Goal: Task Accomplishment & Management: Manage account settings

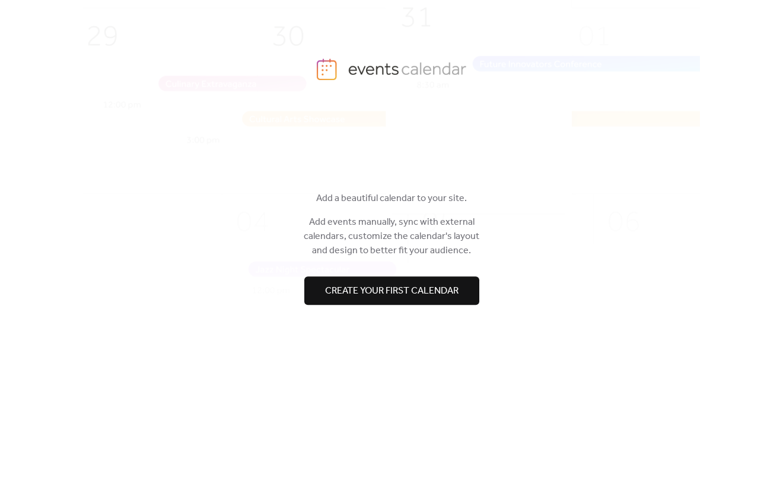
click at [374, 295] on span "Create your first calendar" at bounding box center [391, 291] width 133 height 14
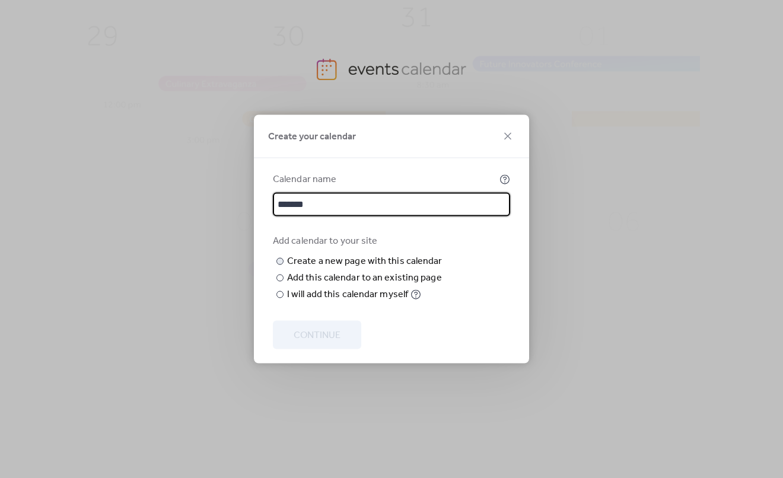
type input "*******"
click at [0, 0] on input "text" at bounding box center [0, 0] width 0 height 0
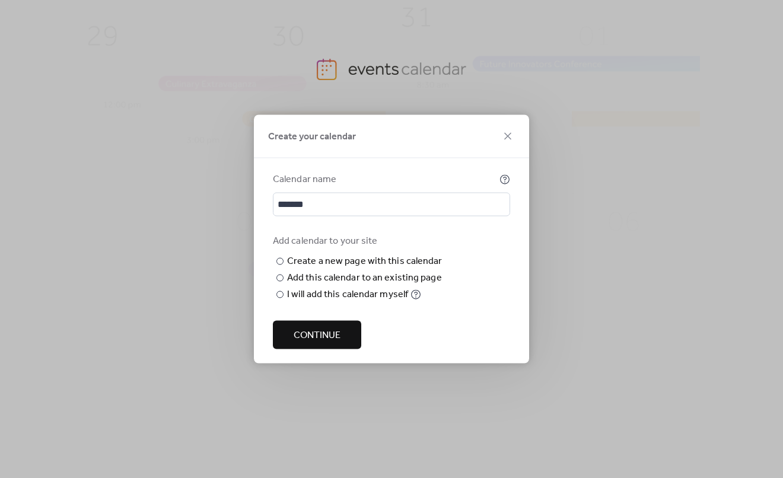
type input "**********"
click at [320, 343] on span "Continue" at bounding box center [316, 335] width 47 height 14
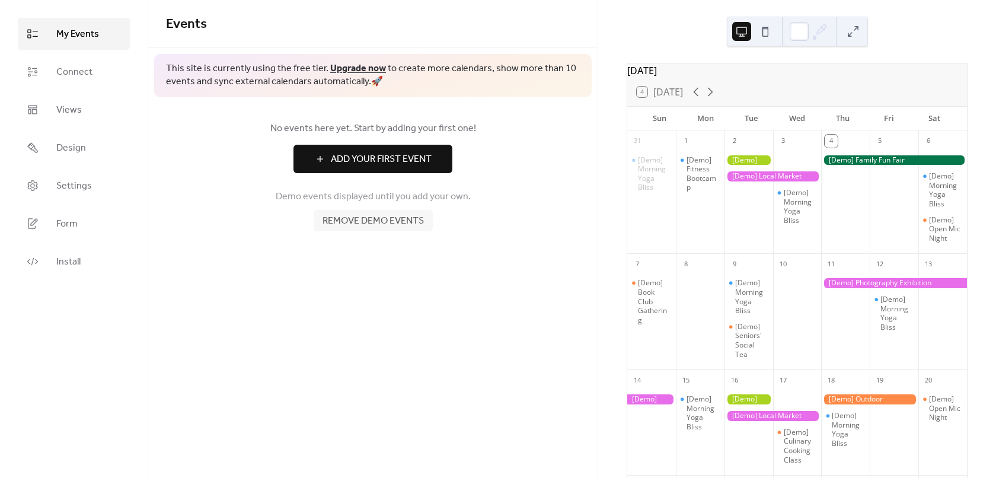
click at [752, 21] on div at bounding box center [753, 31] width 43 height 28
click at [761, 30] on button at bounding box center [765, 31] width 19 height 19
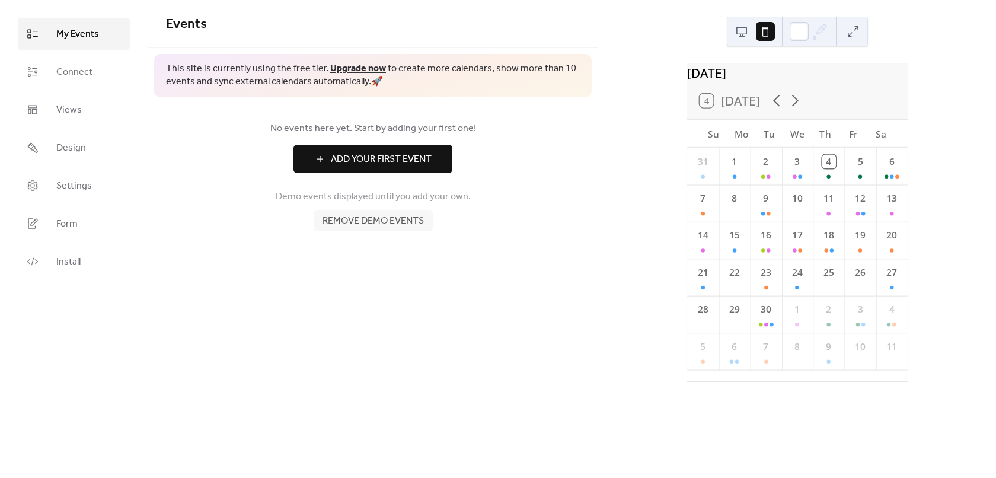
click at [744, 36] on button at bounding box center [741, 31] width 19 height 19
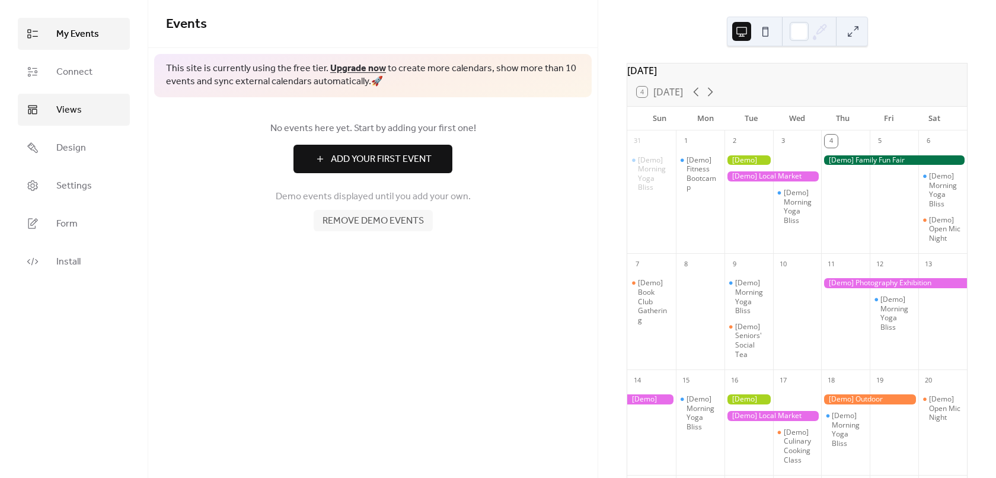
click at [72, 112] on span "Views" at bounding box center [68, 110] width 25 height 14
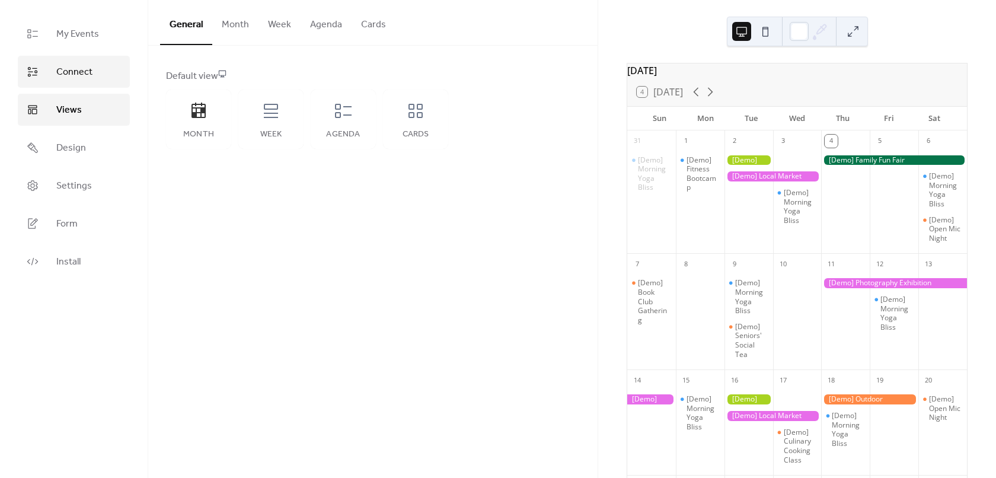
click at [78, 72] on span "Connect" at bounding box center [74, 72] width 36 height 14
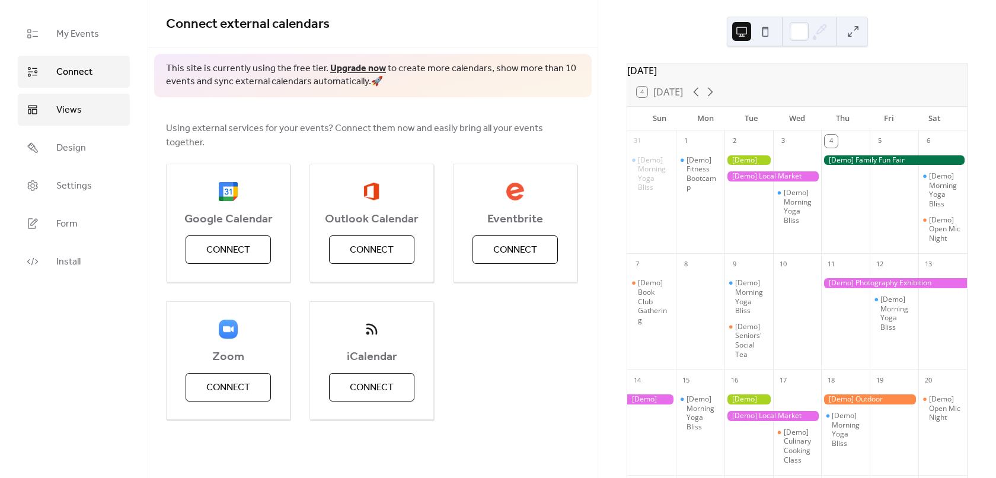
click at [78, 110] on span "Views" at bounding box center [68, 110] width 25 height 14
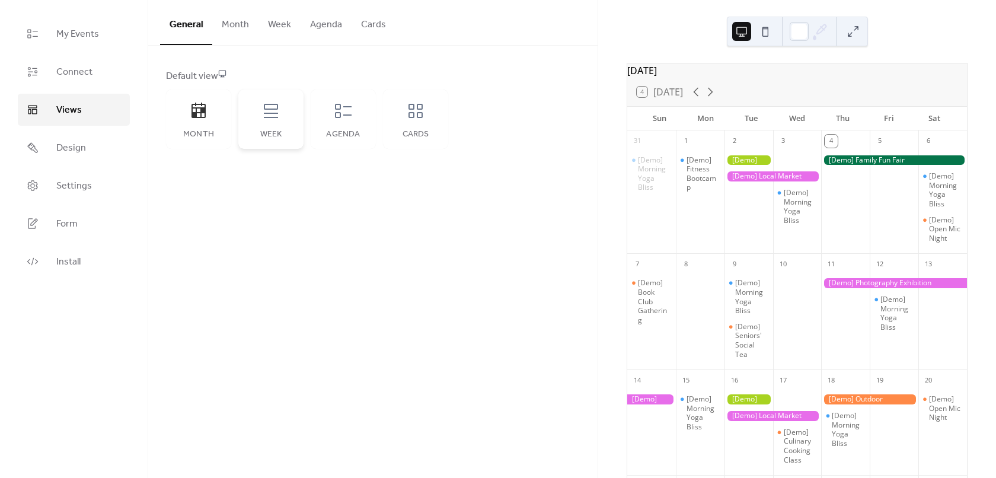
click at [256, 114] on div "Week" at bounding box center [270, 119] width 65 height 59
click at [205, 122] on div "Month" at bounding box center [198, 119] width 65 height 59
click at [355, 130] on div "Agenda" at bounding box center [344, 134] width 42 height 9
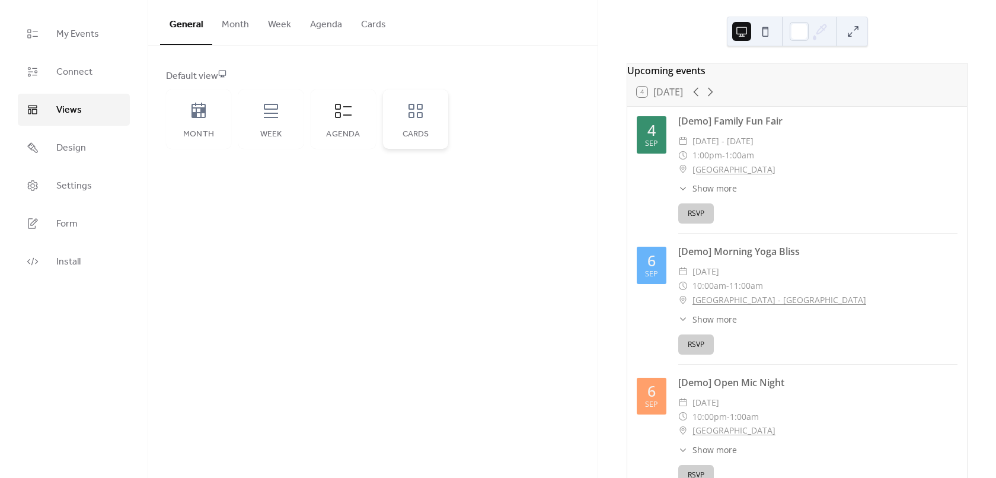
click at [404, 130] on div "Cards" at bounding box center [416, 134] width 42 height 9
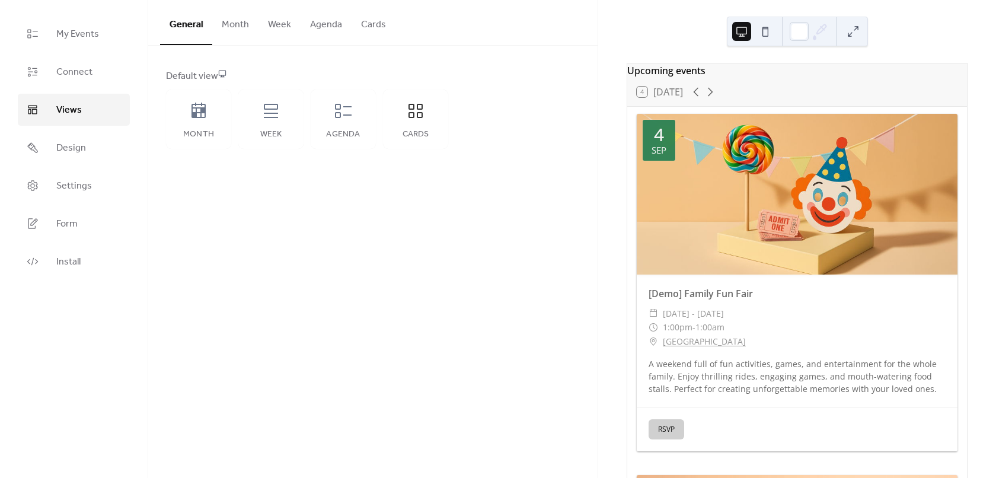
click at [165, 126] on div "Default view Month Week Agenda Cards" at bounding box center [372, 109] width 449 height 127
click at [188, 122] on div "Month" at bounding box center [198, 119] width 65 height 59
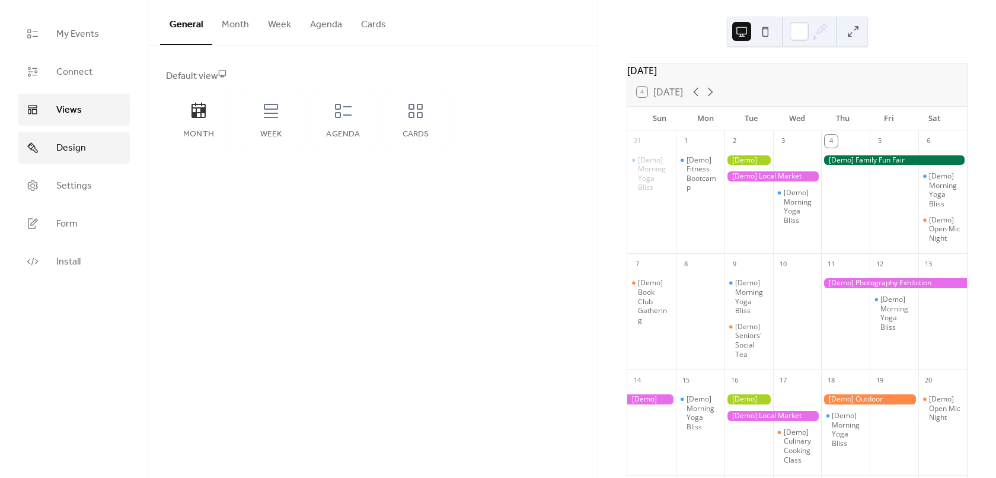
click at [101, 154] on link "Design" at bounding box center [74, 148] width 112 height 32
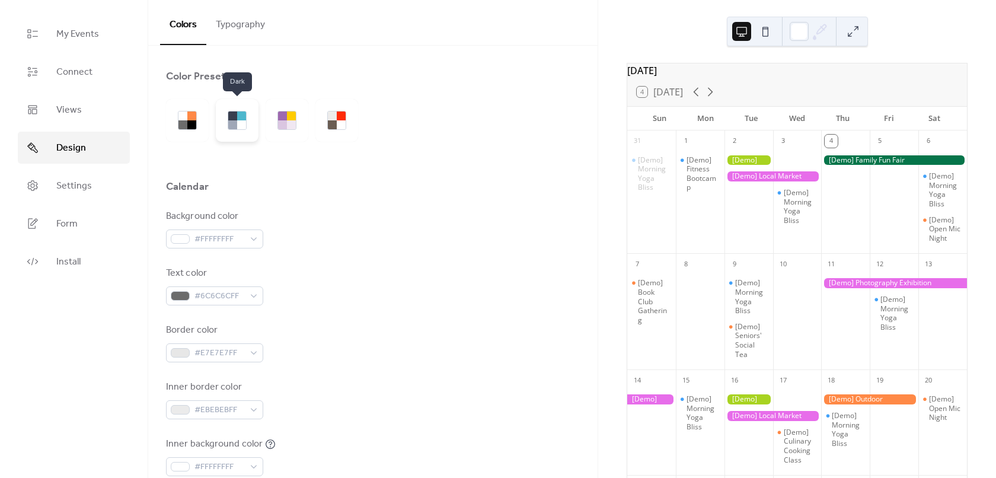
click at [249, 135] on div at bounding box center [237, 120] width 43 height 43
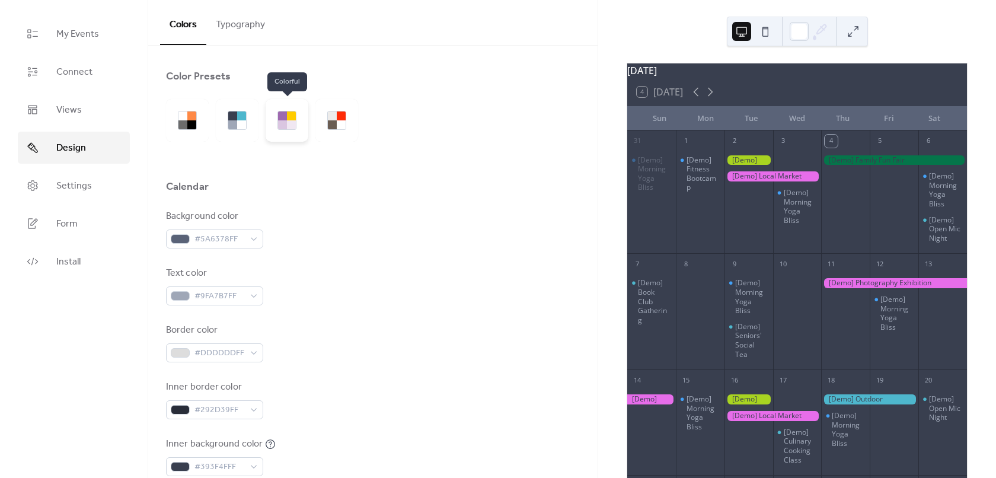
click at [277, 133] on div at bounding box center [287, 120] width 43 height 43
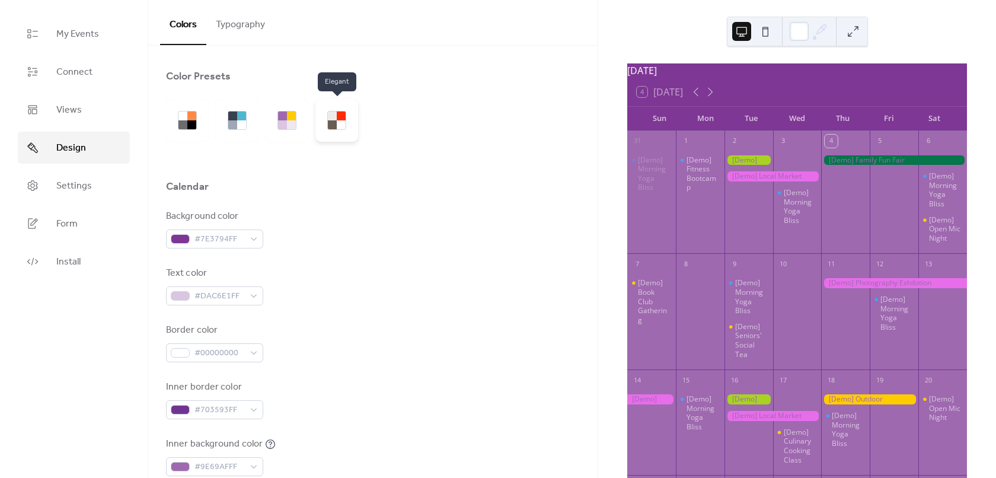
click at [334, 125] on div at bounding box center [332, 124] width 9 height 9
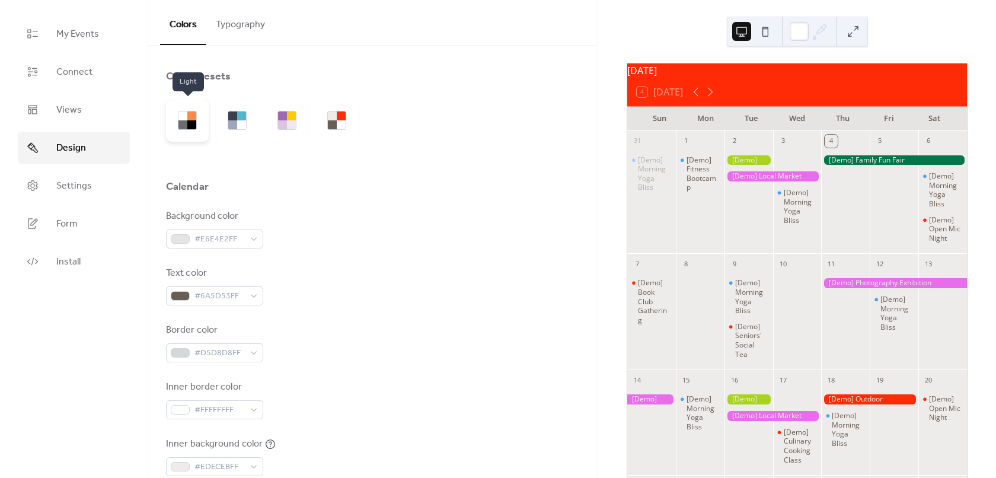
click at [200, 125] on div at bounding box center [187, 120] width 43 height 43
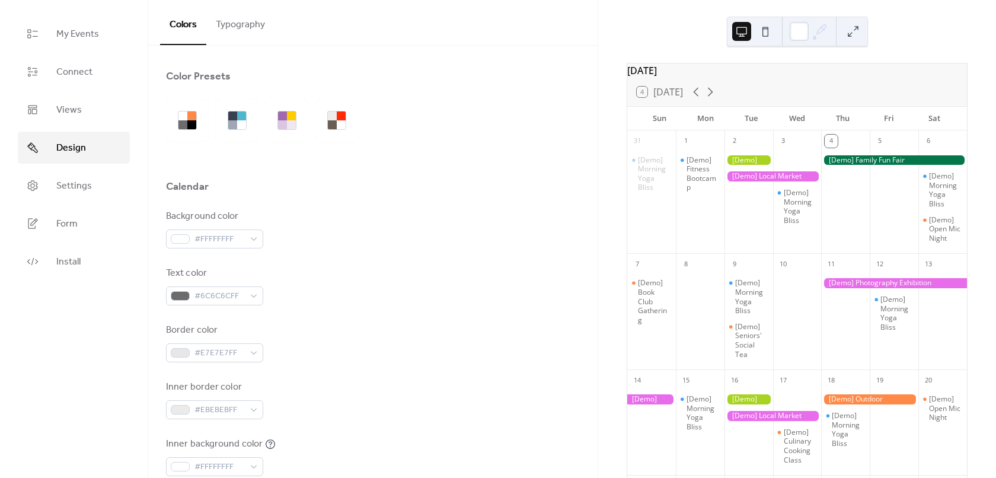
click at [342, 142] on div at bounding box center [373, 161] width 414 height 38
click at [343, 138] on div at bounding box center [336, 120] width 43 height 43
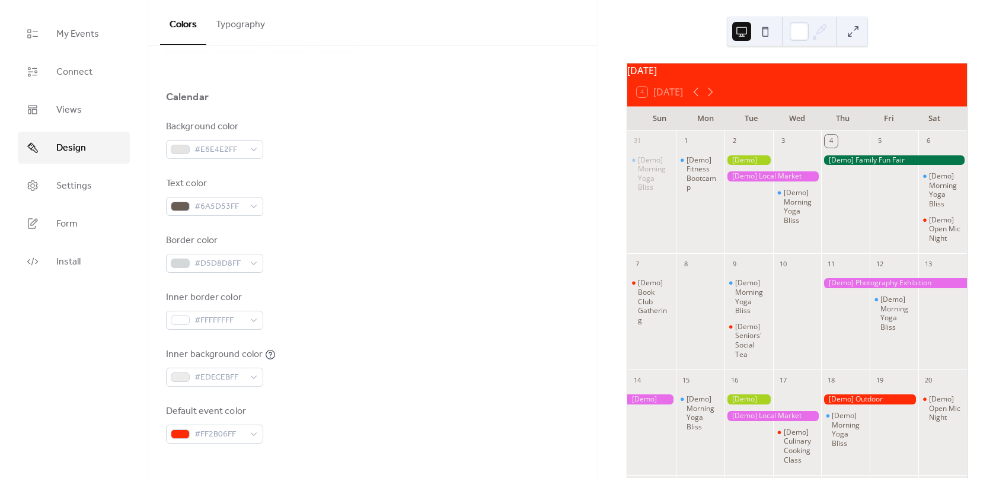
scroll to position [178, 0]
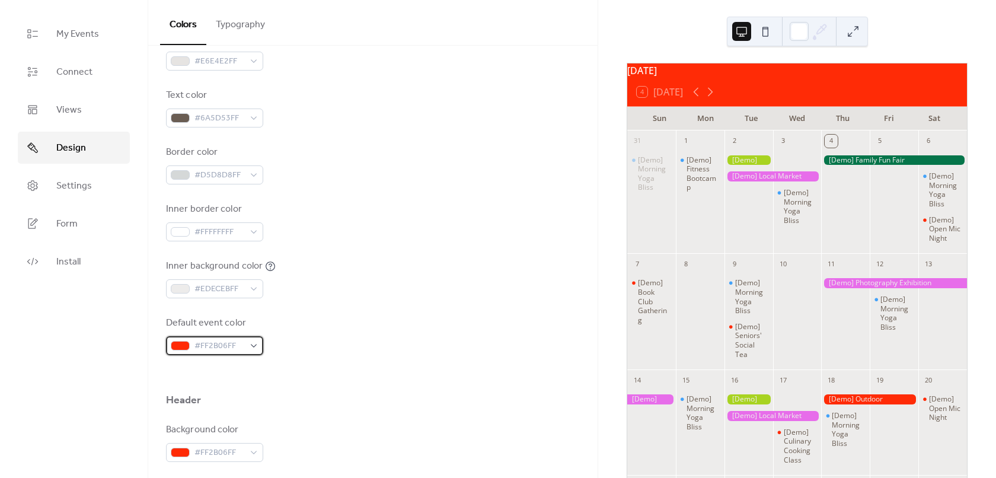
click at [218, 347] on span "#FF2B06FF" at bounding box center [219, 346] width 50 height 14
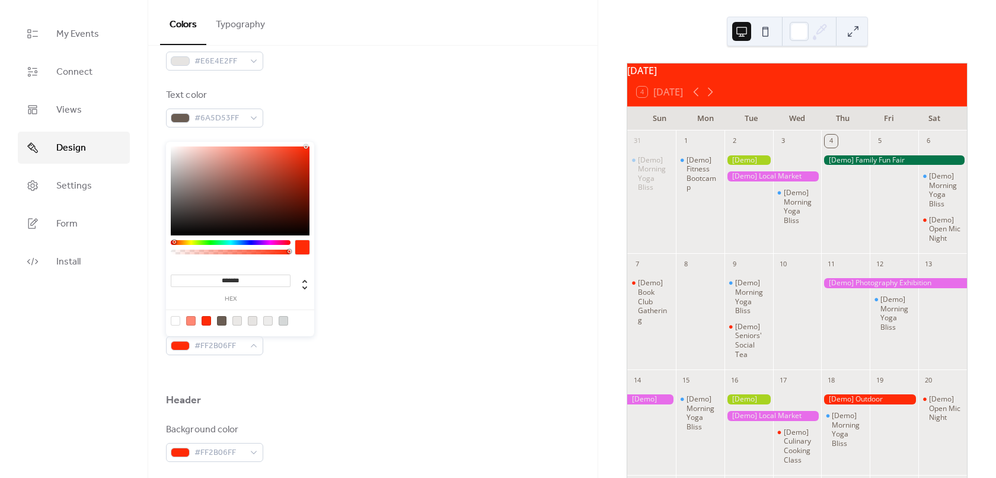
click at [248, 242] on div at bounding box center [231, 250] width 120 height 21
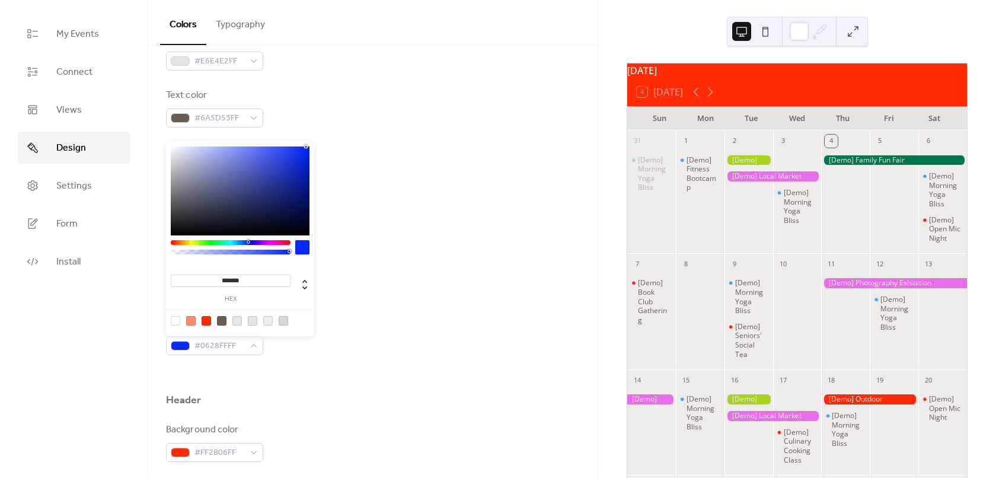
click at [248, 242] on div at bounding box center [231, 242] width 120 height 5
type input "*******"
drag, startPoint x: 305, startPoint y: 147, endPoint x: 304, endPoint y: 157, distance: 10.1
click at [304, 157] on div at bounding box center [304, 156] width 2 height 2
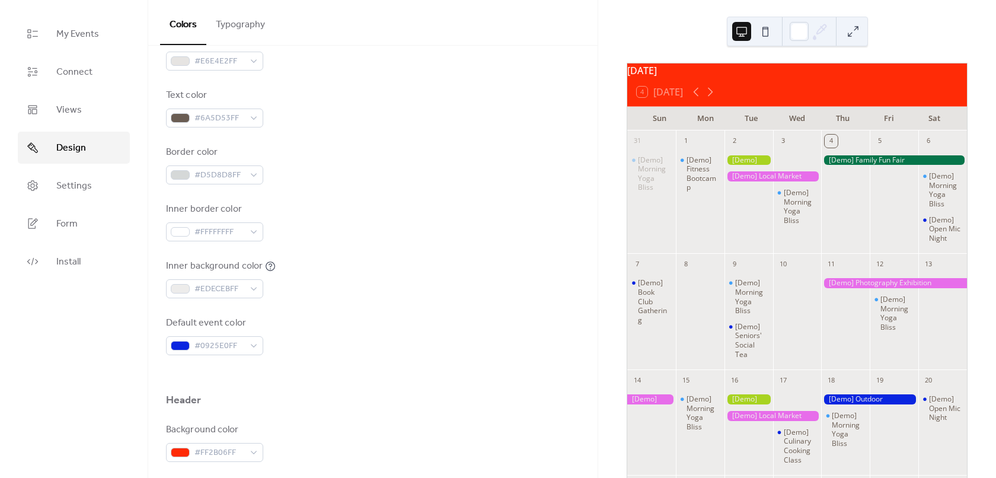
click at [375, 173] on div "Border color #D5D8D8FF" at bounding box center [373, 164] width 414 height 39
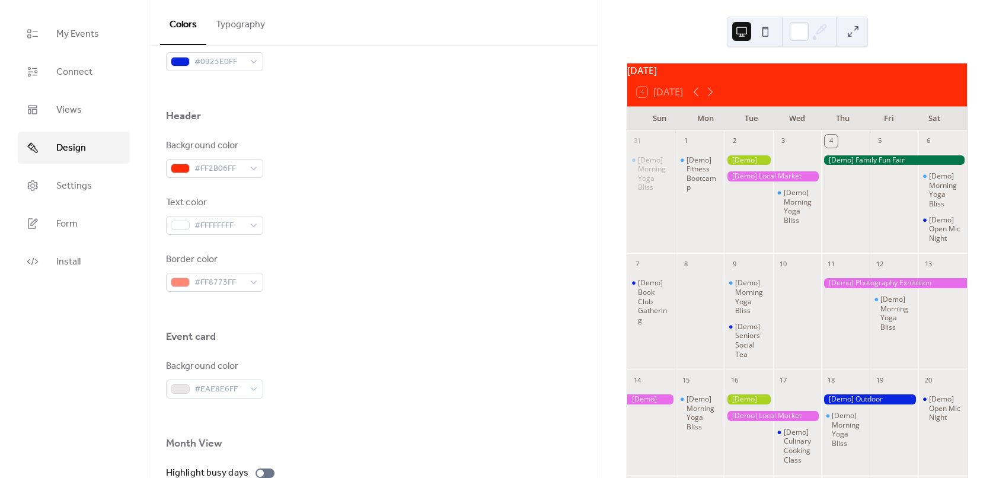
scroll to position [420, 0]
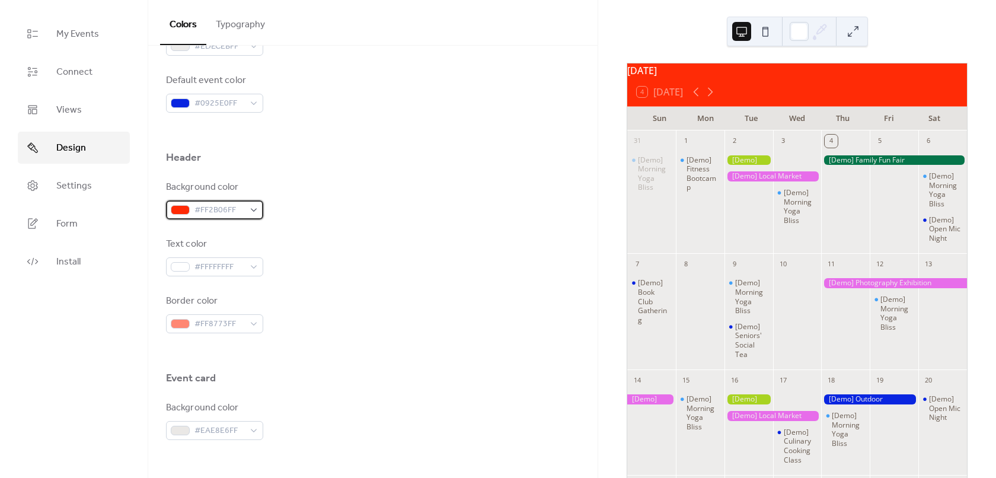
click at [240, 212] on span "#FF2B06FF" at bounding box center [219, 210] width 50 height 14
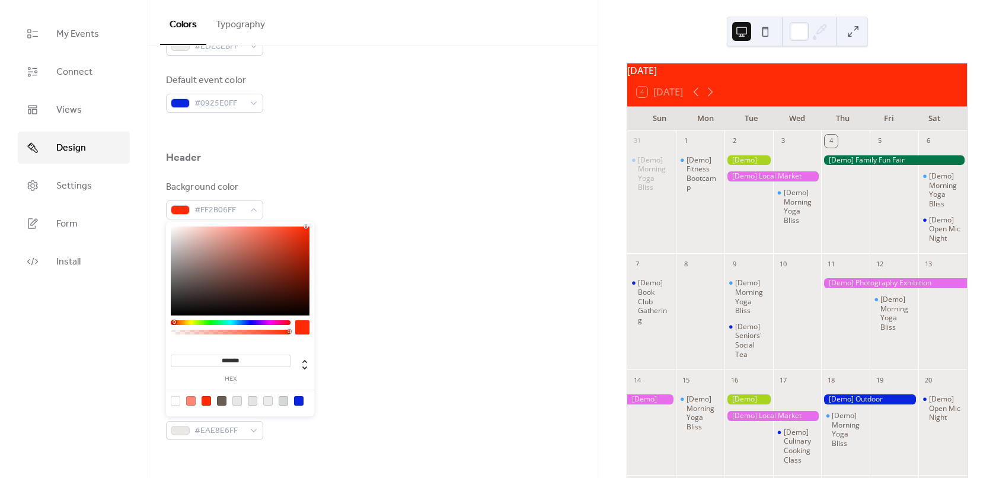
click at [252, 324] on div at bounding box center [231, 322] width 120 height 5
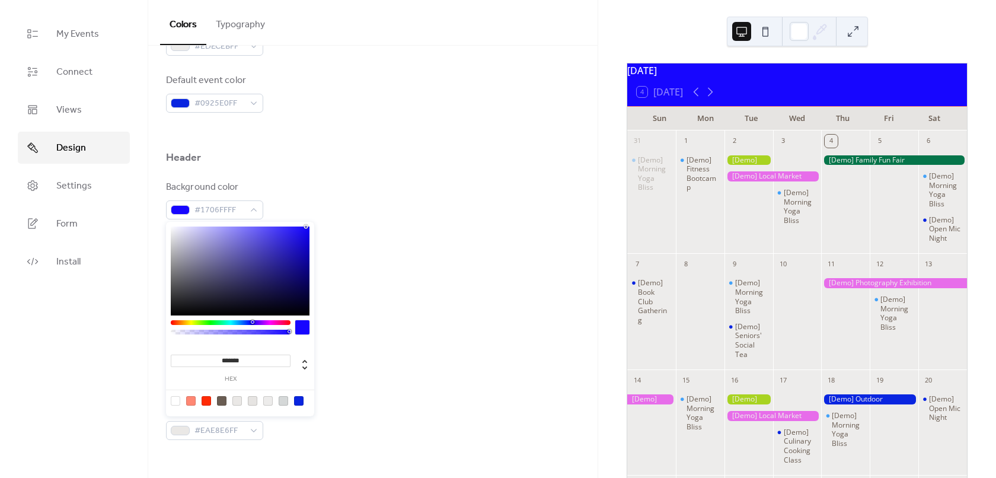
click at [286, 232] on div at bounding box center [240, 270] width 139 height 89
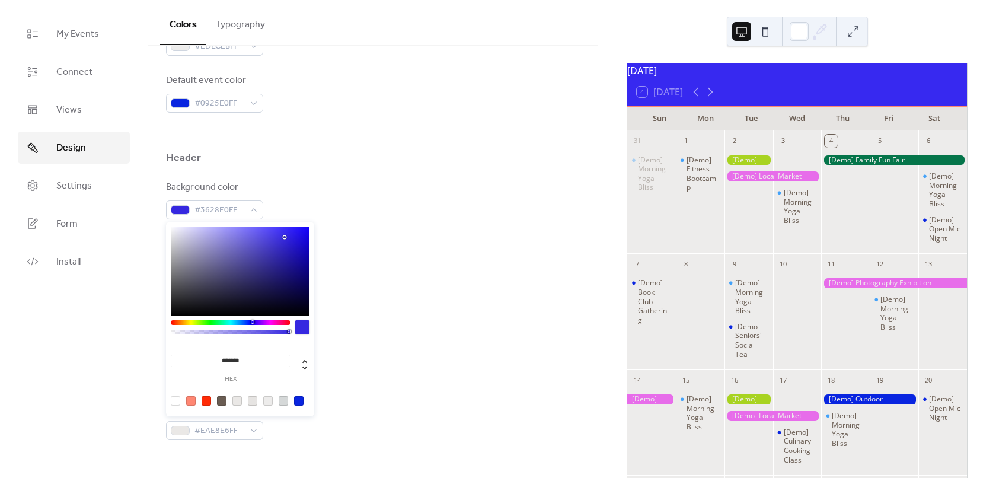
type input "*******"
click at [286, 240] on div at bounding box center [240, 270] width 139 height 89
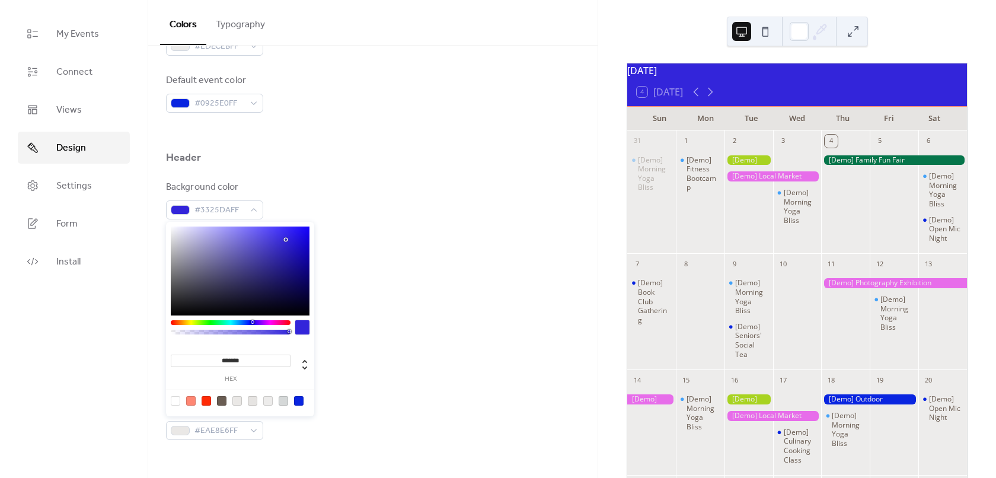
click at [409, 397] on div at bounding box center [373, 395] width 414 height 9
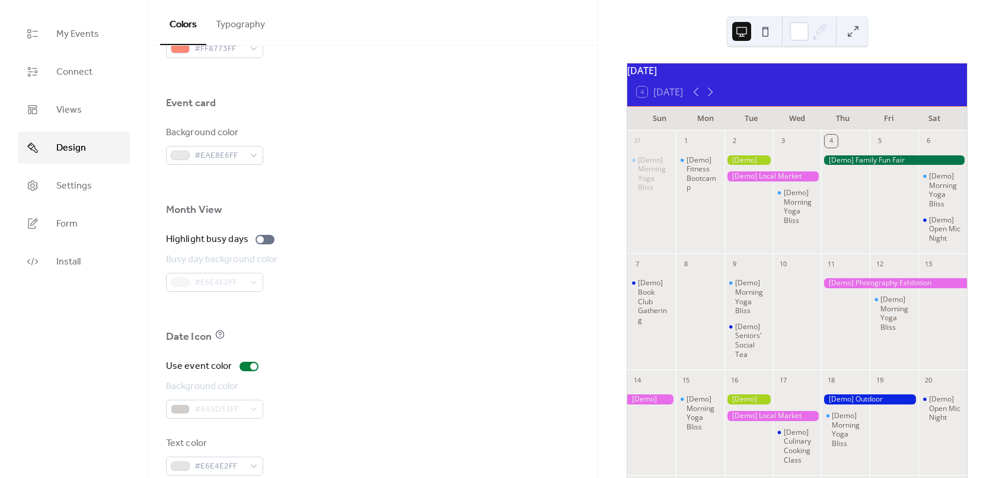
scroll to position [717, 0]
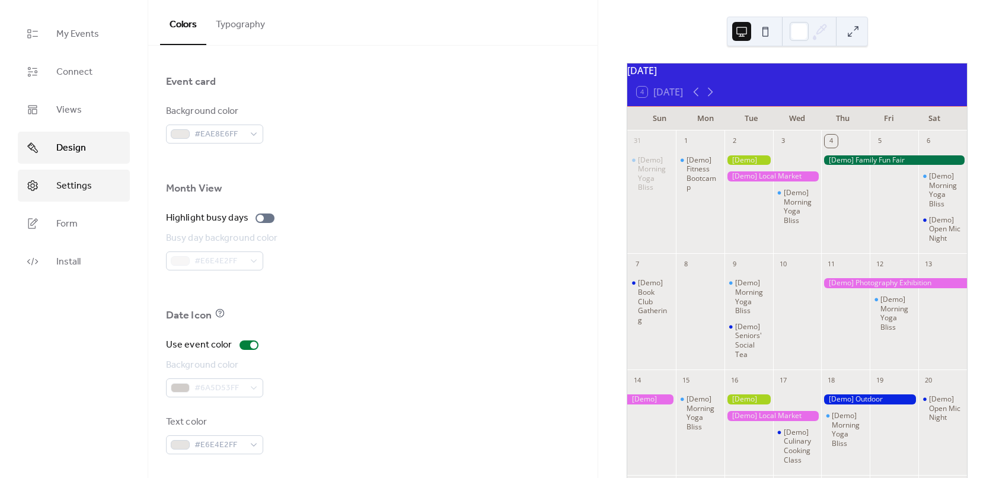
click at [91, 180] on link "Settings" at bounding box center [74, 186] width 112 height 32
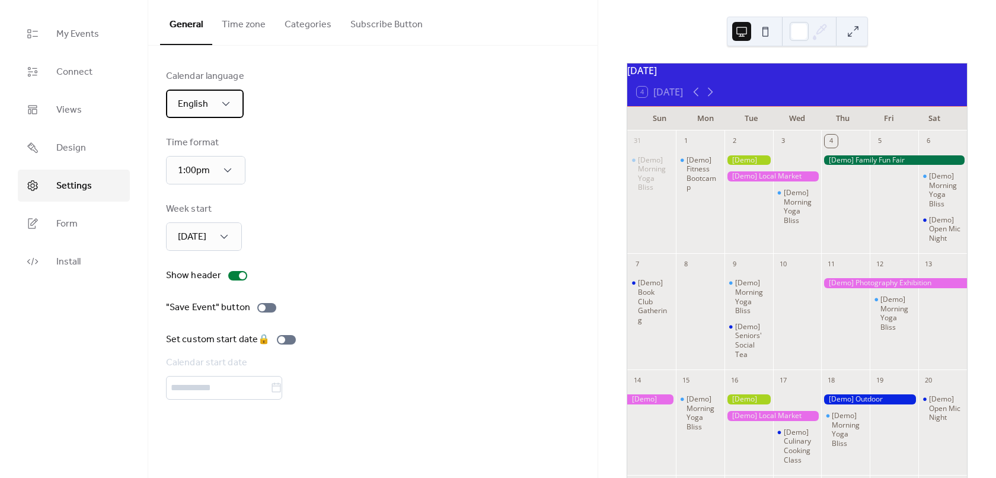
click at [242, 103] on div "English" at bounding box center [205, 104] width 78 height 28
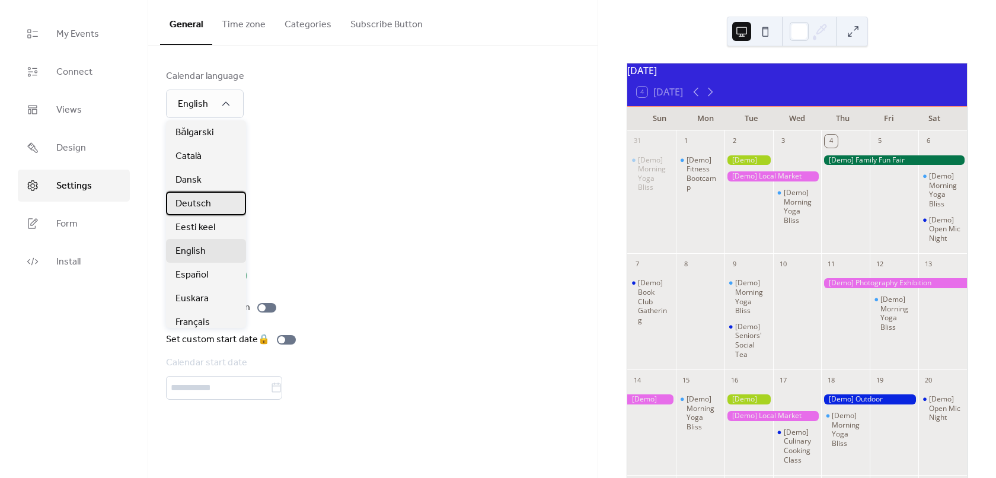
click at [221, 203] on div "Deutsch" at bounding box center [206, 204] width 80 height 24
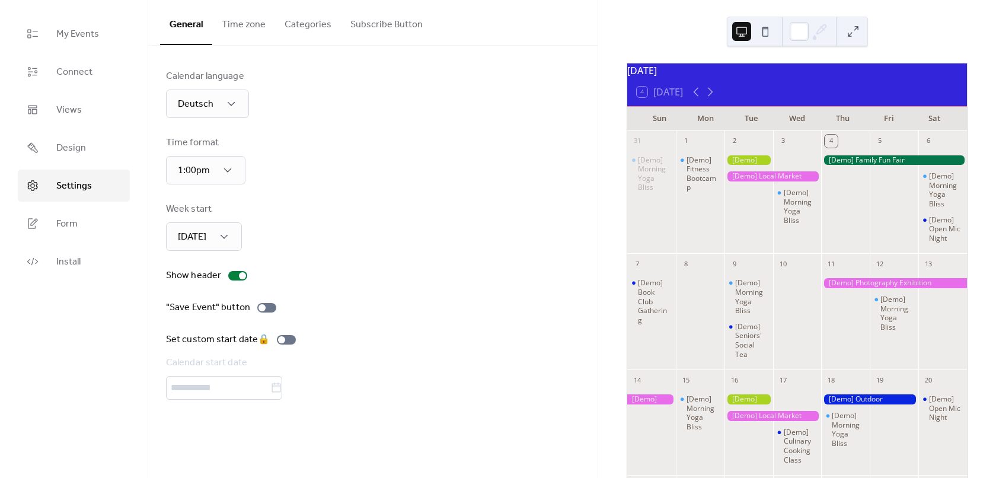
click at [343, 159] on div "Time format 1:00pm" at bounding box center [373, 160] width 414 height 49
click at [222, 175] on icon at bounding box center [228, 170] width 12 height 12
click at [193, 215] on div "13:00" at bounding box center [191, 222] width 51 height 24
click at [298, 211] on div "Week start [DATE]" at bounding box center [373, 226] width 414 height 49
click at [237, 257] on div "Calendar language Deutsch Time format 13:00 Week start [DATE] Show header "Save…" at bounding box center [373, 234] width 414 height 330
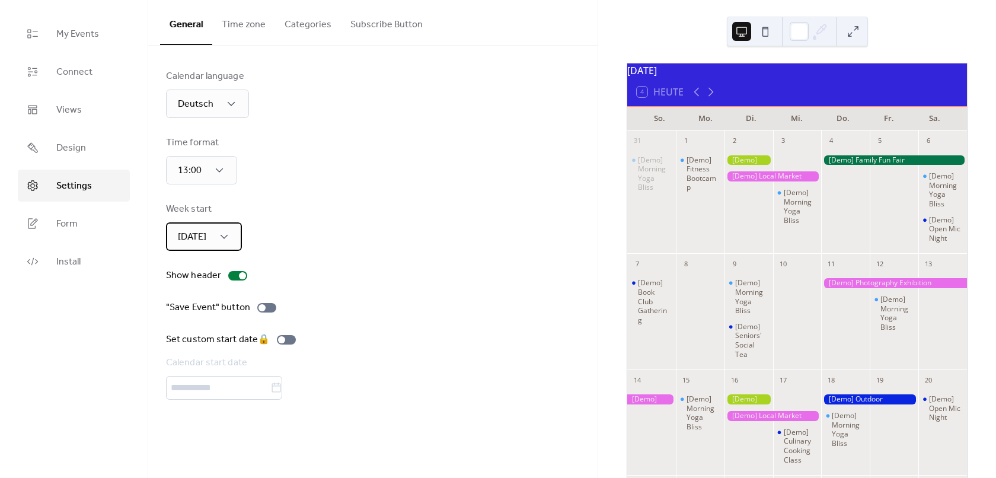
click at [231, 243] on div "[DATE]" at bounding box center [204, 236] width 76 height 28
click at [289, 234] on div "Week start [DATE]" at bounding box center [373, 226] width 414 height 49
click at [248, 27] on button "Time zone" at bounding box center [243, 22] width 63 height 44
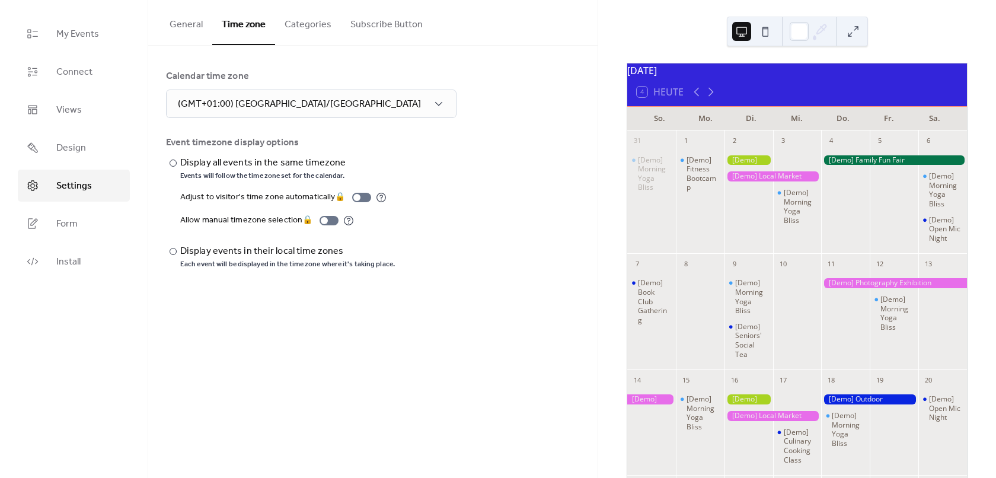
click at [309, 27] on button "Categories" at bounding box center [308, 22] width 66 height 44
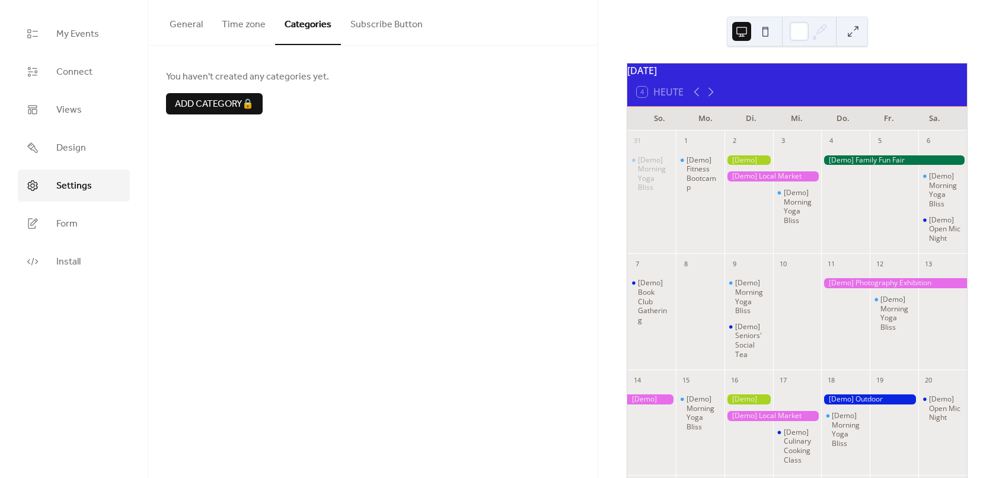
click at [376, 34] on button "Subscribe Button" at bounding box center [386, 22] width 91 height 44
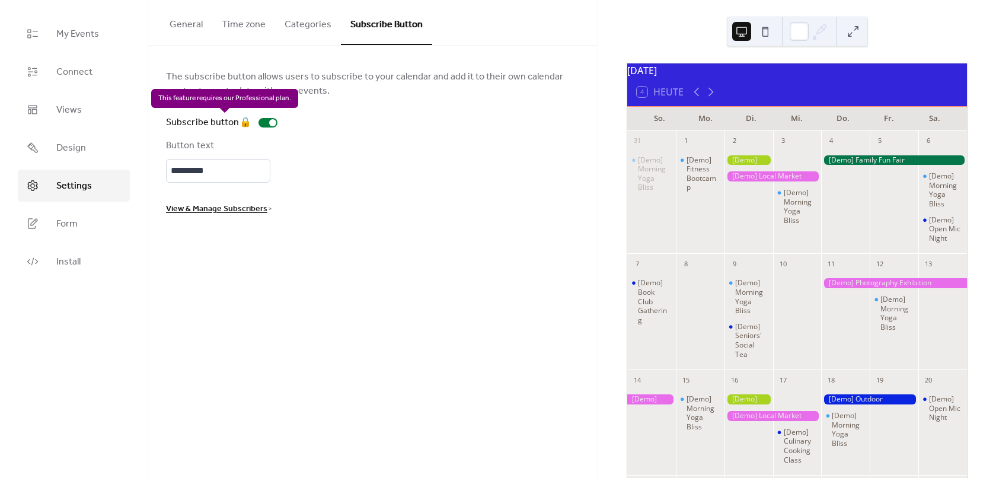
click at [266, 124] on div "Subscribe button 🔒" at bounding box center [224, 123] width 116 height 14
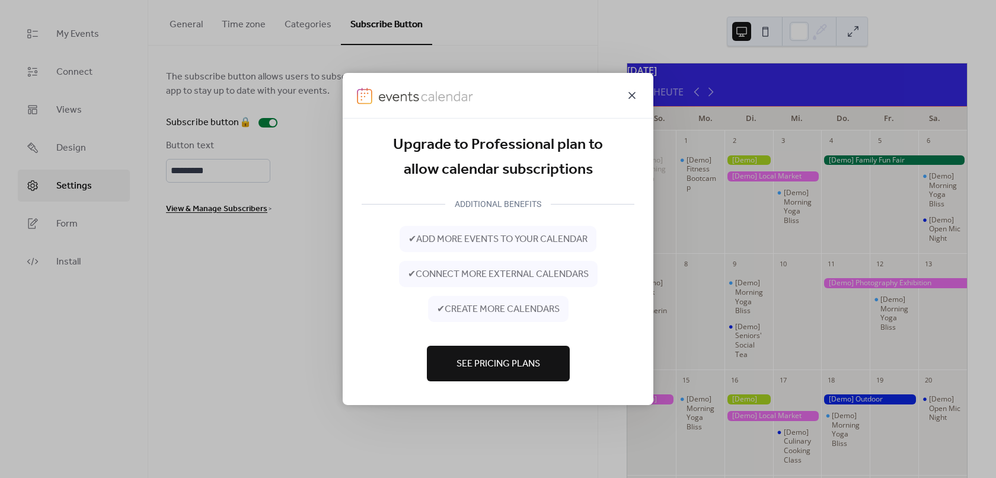
click at [631, 97] on icon at bounding box center [632, 95] width 14 height 14
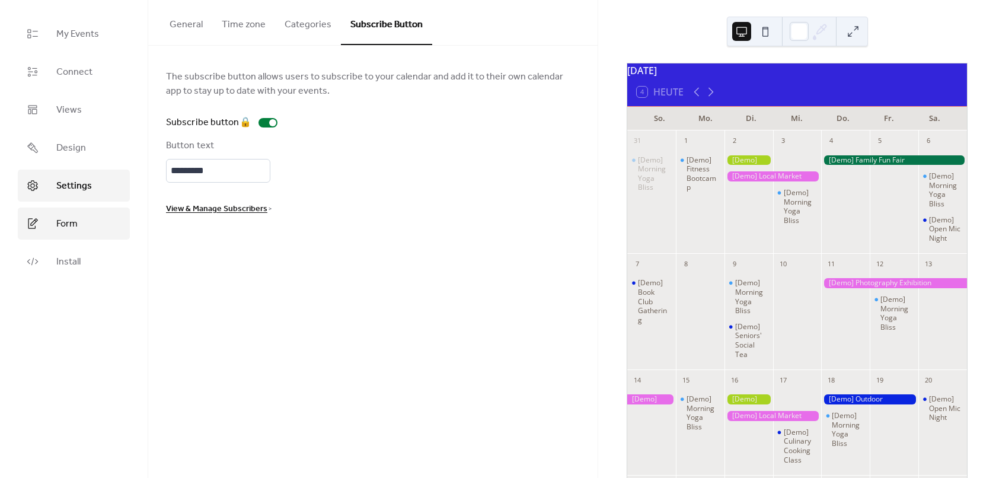
click at [65, 219] on span "Form" at bounding box center [66, 224] width 21 height 14
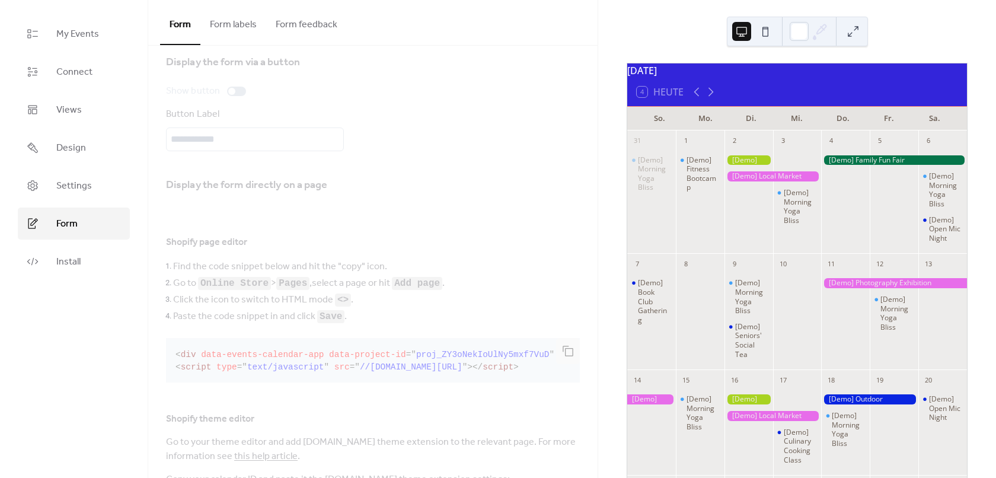
scroll to position [189, 0]
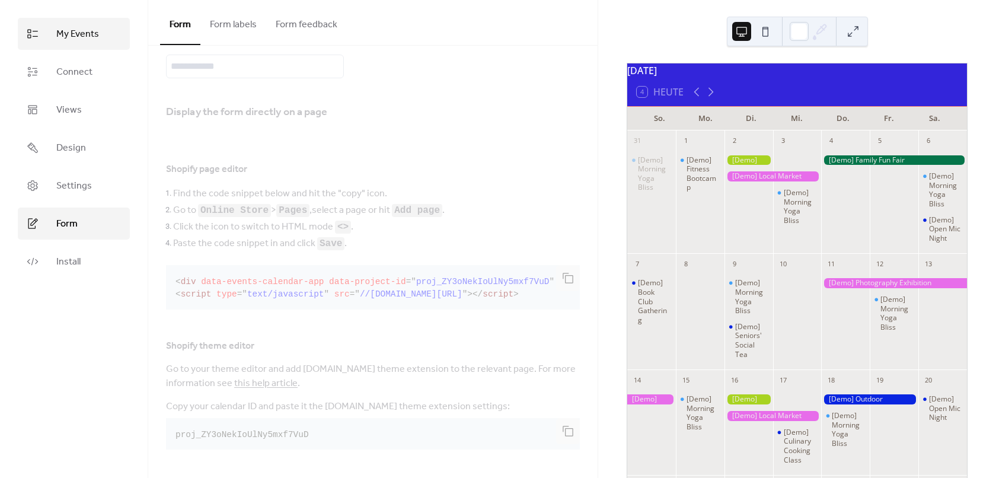
click at [92, 34] on span "My Events" at bounding box center [77, 34] width 43 height 14
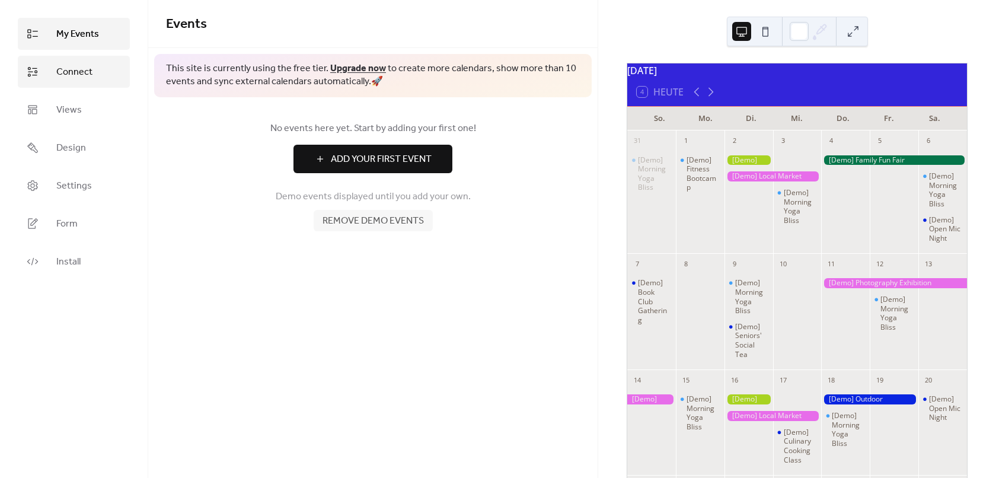
click at [93, 78] on link "Connect" at bounding box center [74, 72] width 112 height 32
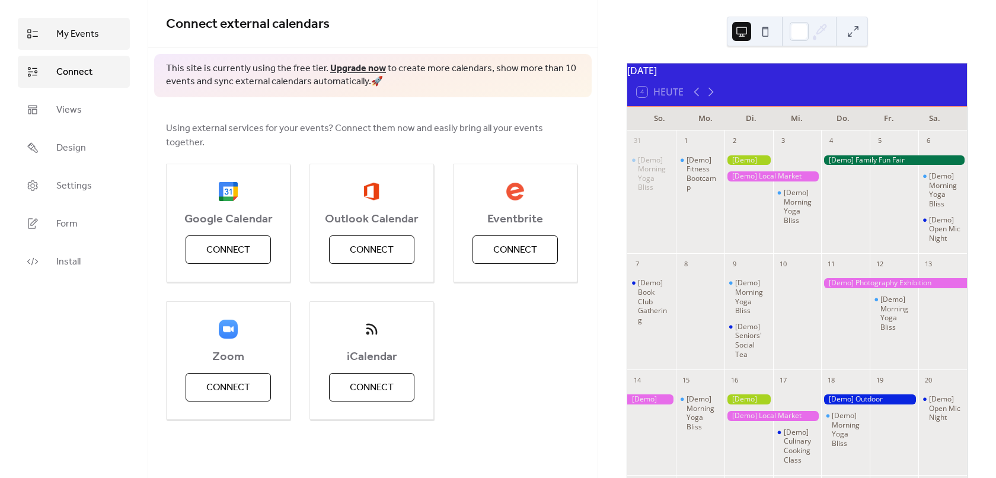
click at [90, 38] on span "My Events" at bounding box center [77, 34] width 43 height 14
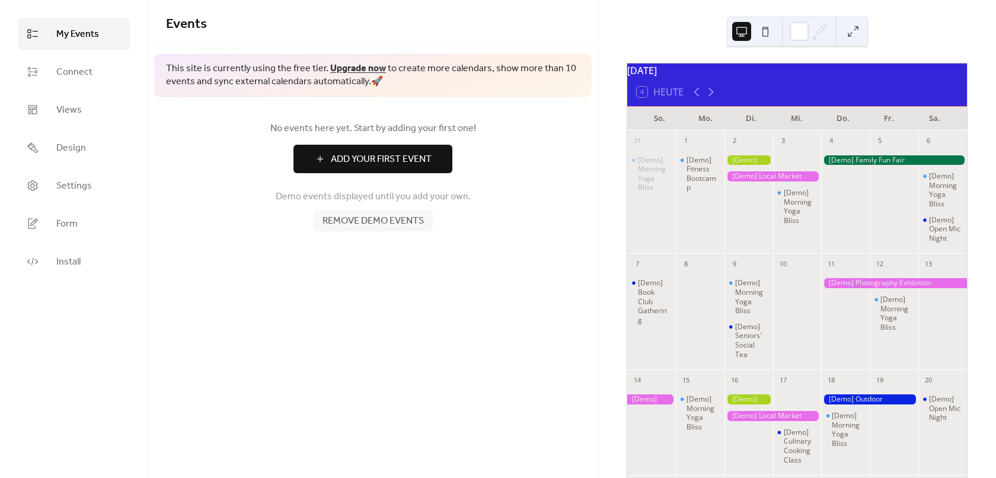
click at [361, 164] on span "Add Your First Event" at bounding box center [381, 159] width 101 height 14
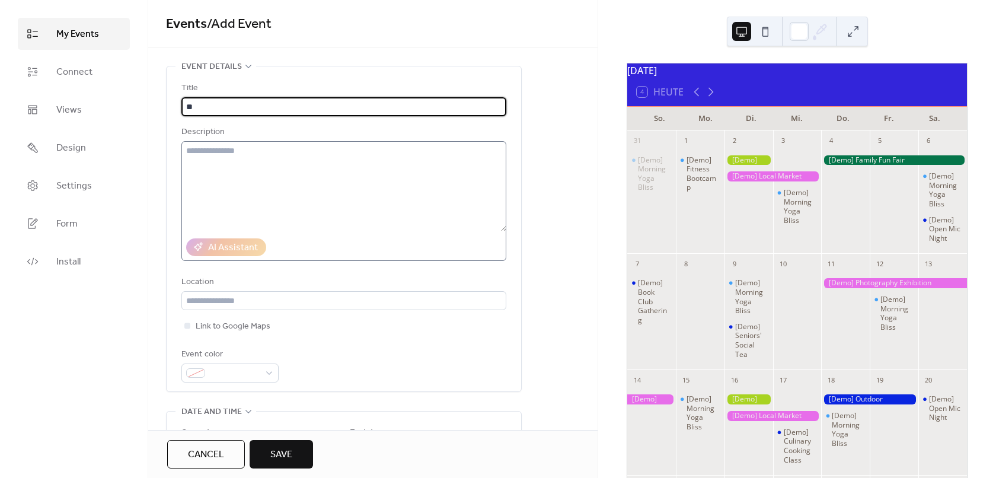
type input "*"
type input "****"
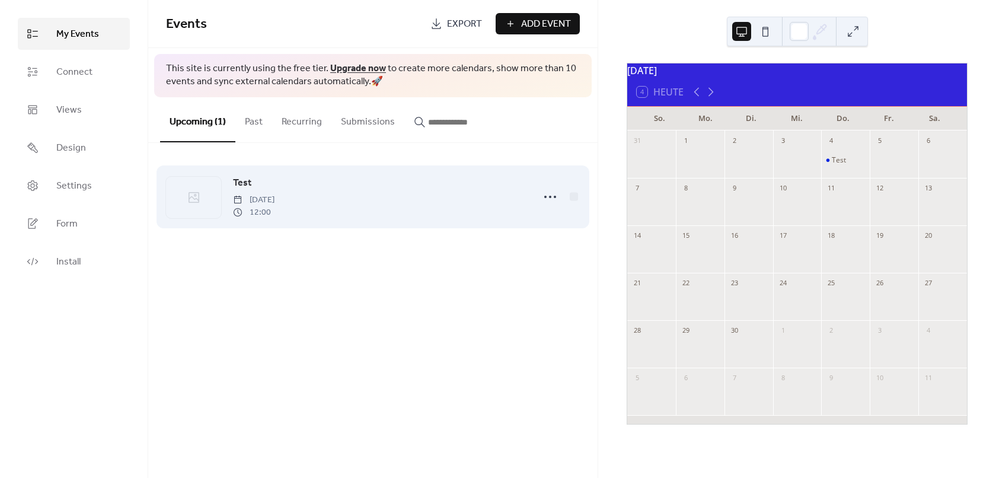
click at [235, 185] on span "Test" at bounding box center [242, 183] width 18 height 14
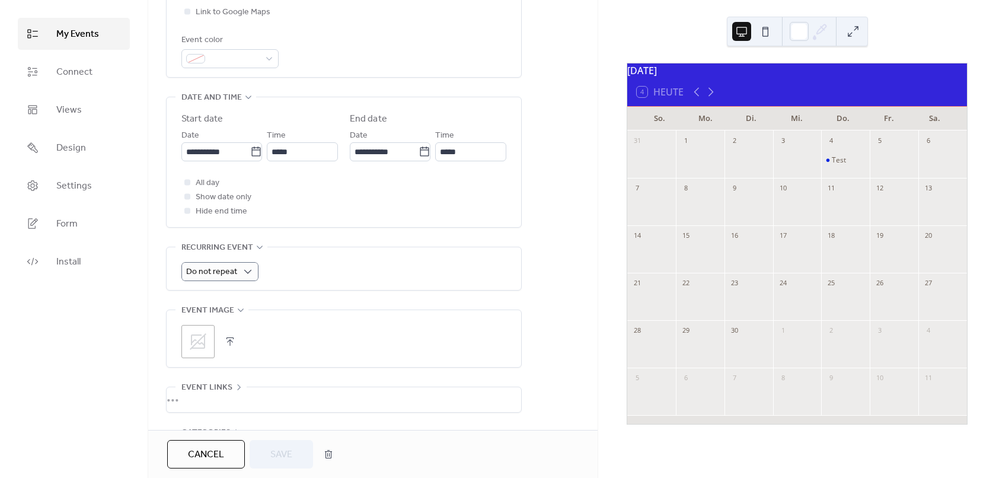
scroll to position [356, 0]
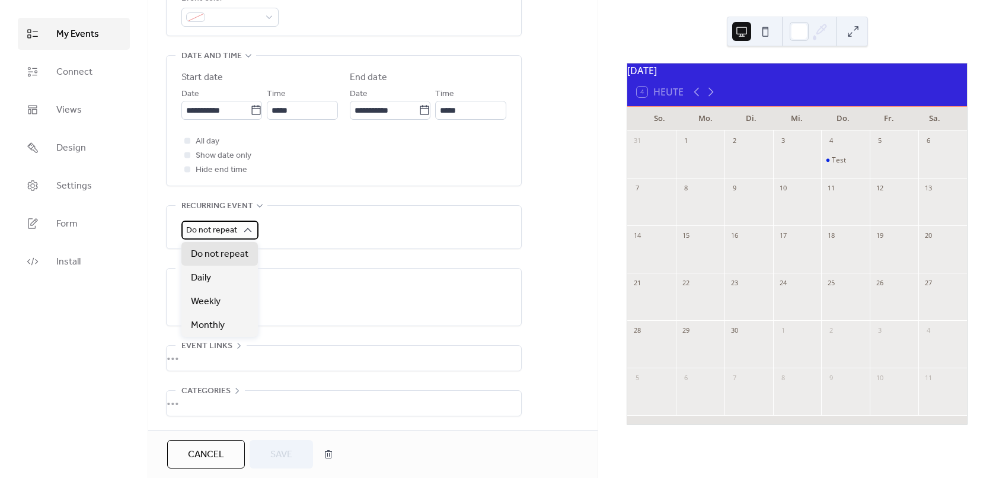
click at [222, 234] on span "Do not repeat" at bounding box center [211, 230] width 51 height 16
click at [225, 225] on span "Do not repeat" at bounding box center [211, 230] width 51 height 16
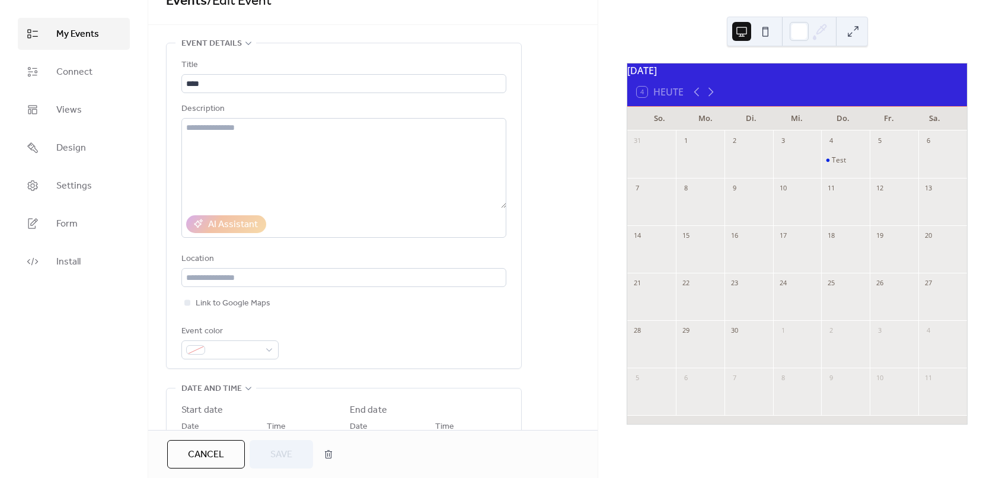
scroll to position [0, 0]
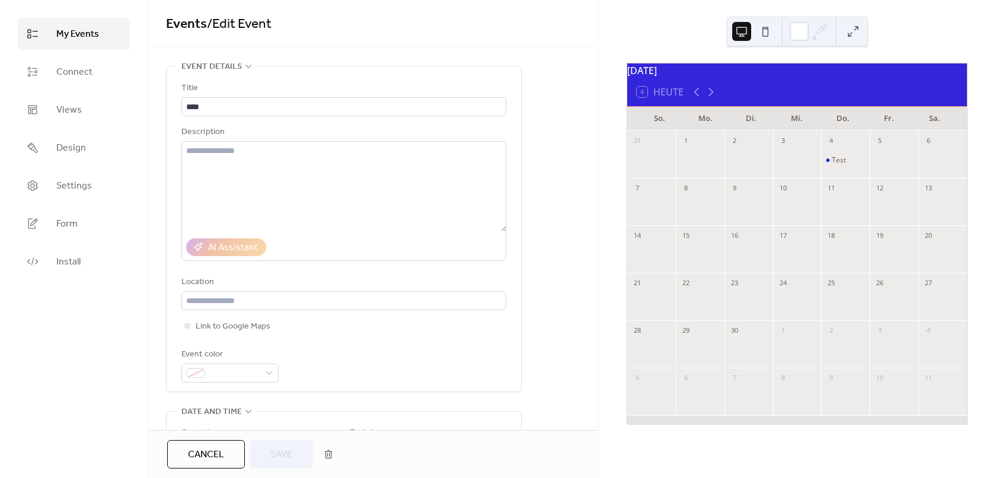
click at [204, 448] on span "Cancel" at bounding box center [206, 455] width 36 height 14
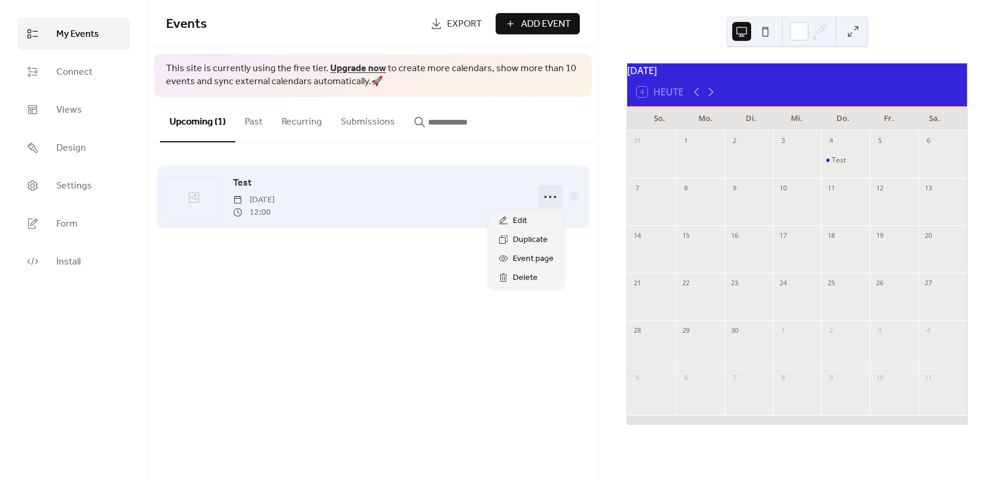
click at [552, 200] on icon at bounding box center [550, 196] width 19 height 19
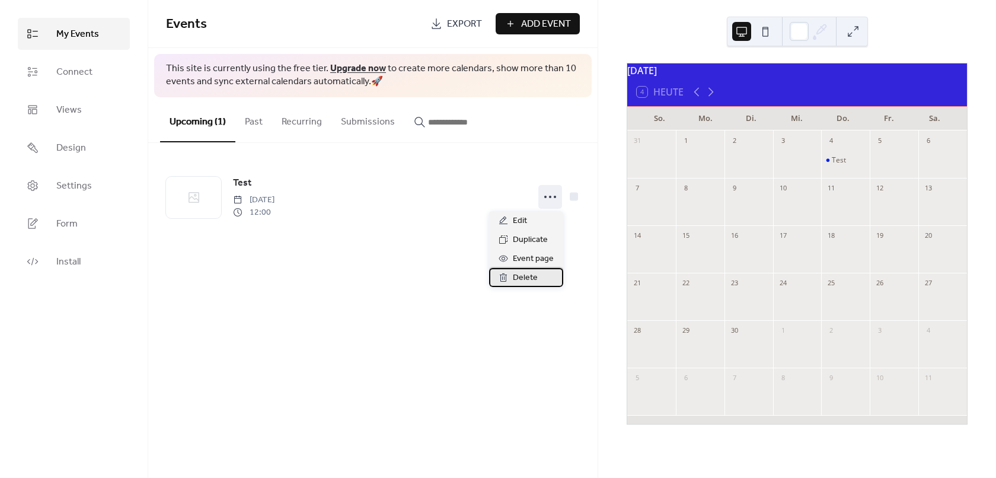
click at [528, 275] on span "Delete" at bounding box center [525, 278] width 25 height 14
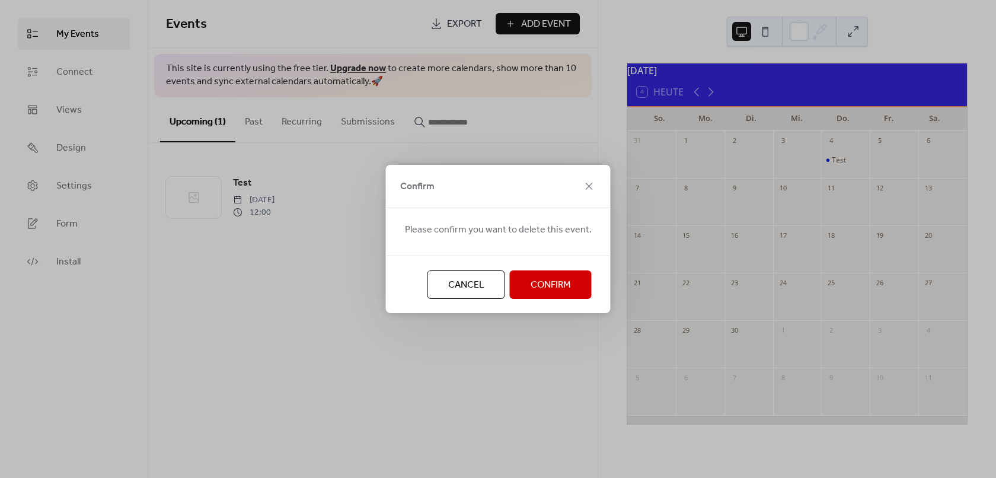
click at [543, 297] on button "Confirm" at bounding box center [551, 284] width 82 height 28
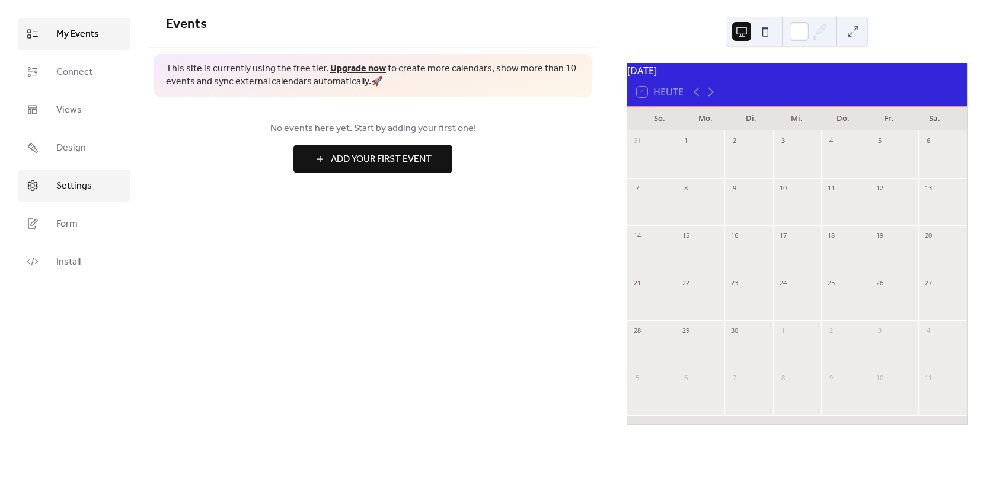
click at [75, 186] on span "Settings" at bounding box center [74, 186] width 36 height 14
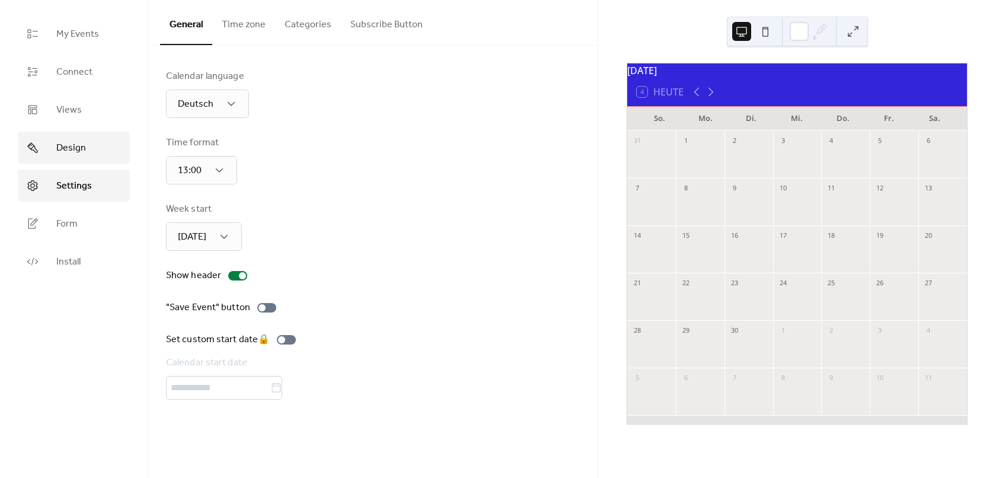
click at [78, 149] on span "Design" at bounding box center [71, 148] width 30 height 14
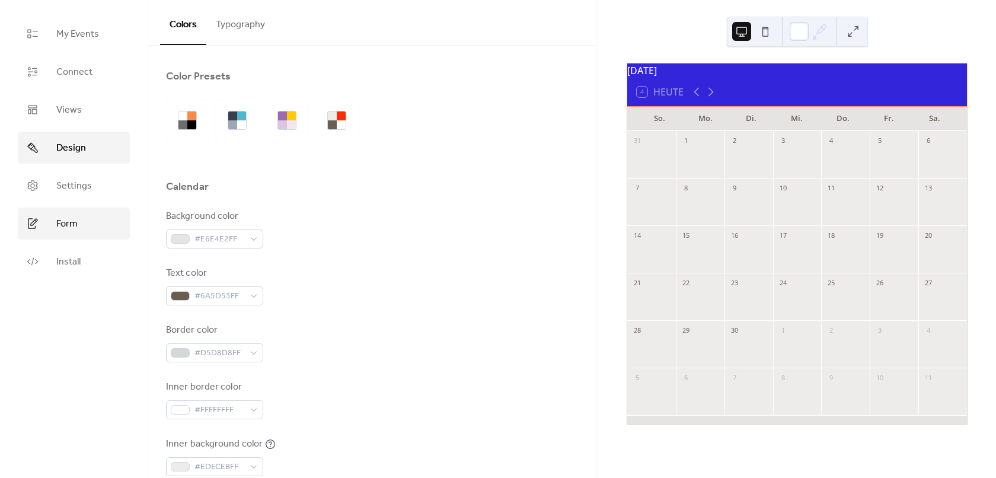
click at [72, 222] on span "Form" at bounding box center [66, 224] width 21 height 14
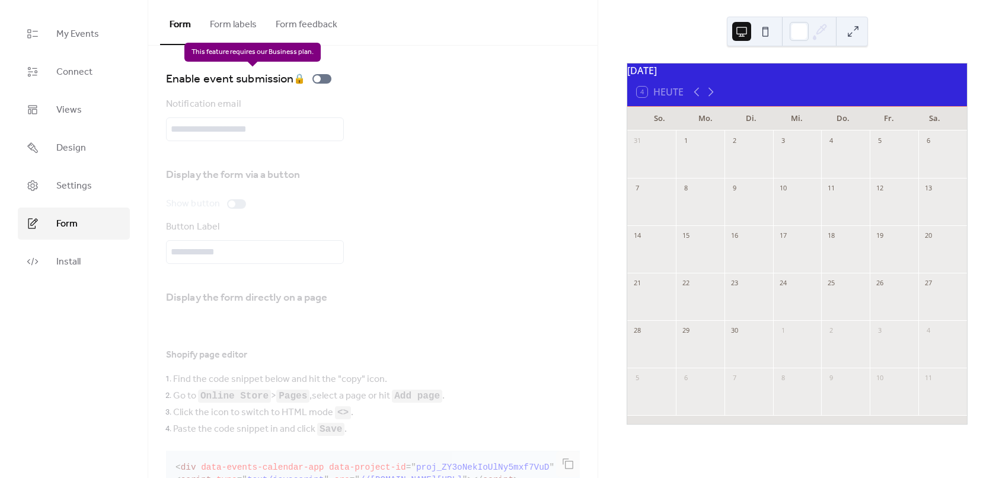
click at [320, 78] on div "Enable event submission 🔒" at bounding box center [251, 78] width 170 height 19
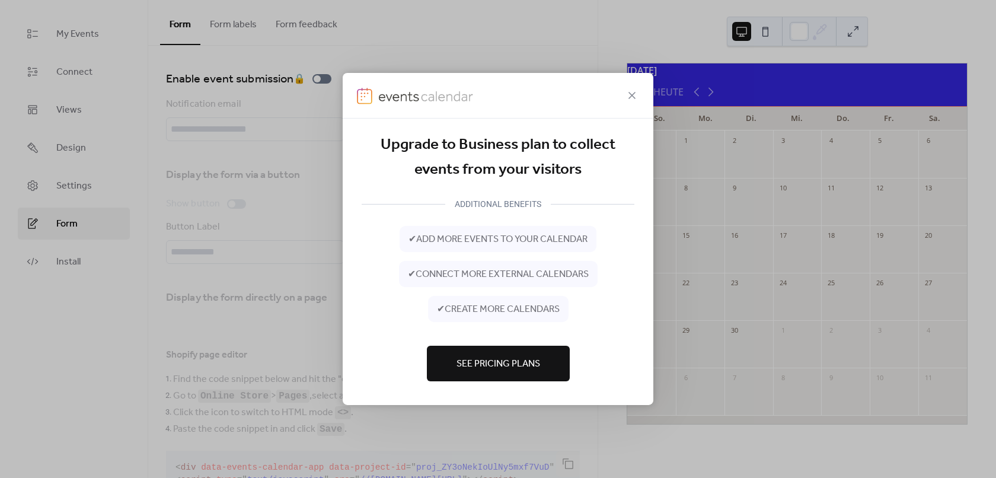
click at [520, 367] on span "See Pricing Plans" at bounding box center [499, 364] width 84 height 14
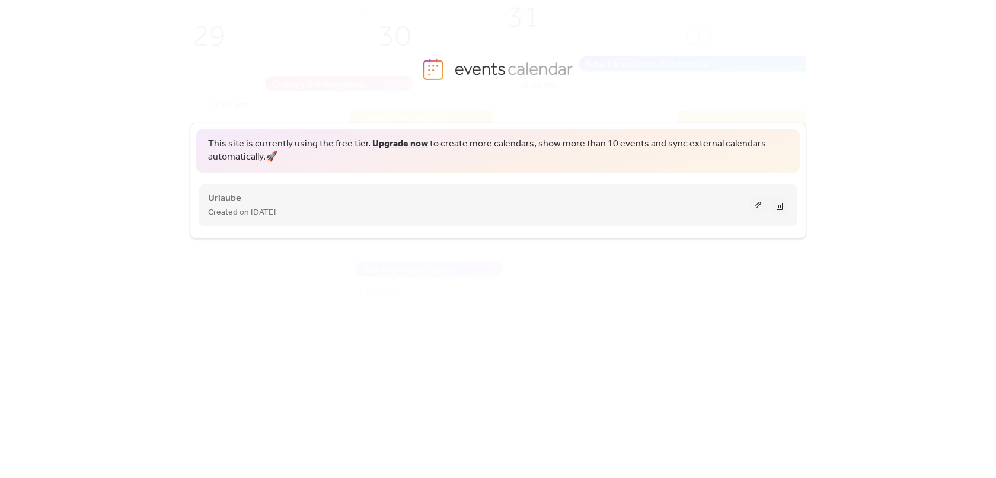
click at [296, 194] on div "Urlaube Created on [DATE]" at bounding box center [479, 205] width 542 height 28
click at [752, 203] on button at bounding box center [758, 205] width 17 height 18
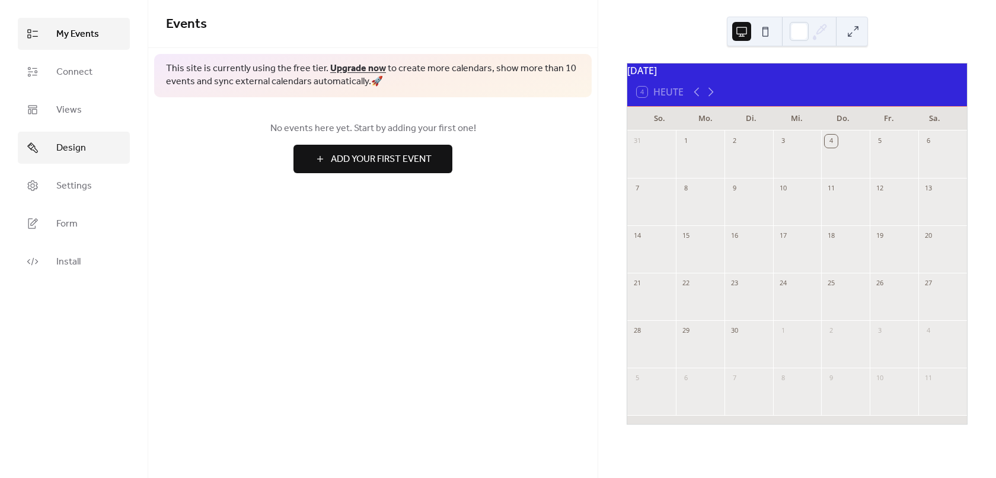
click at [88, 151] on link "Design" at bounding box center [74, 148] width 112 height 32
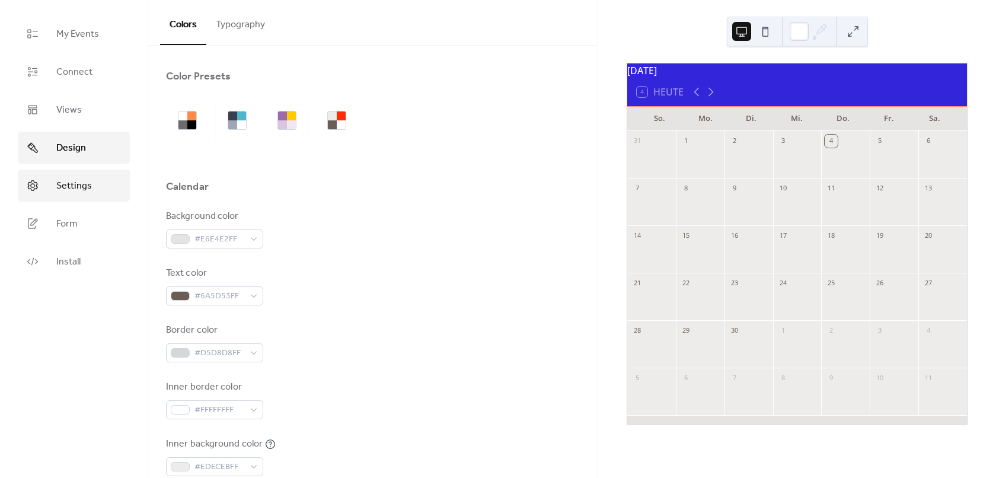
click at [93, 185] on link "Settings" at bounding box center [74, 186] width 112 height 32
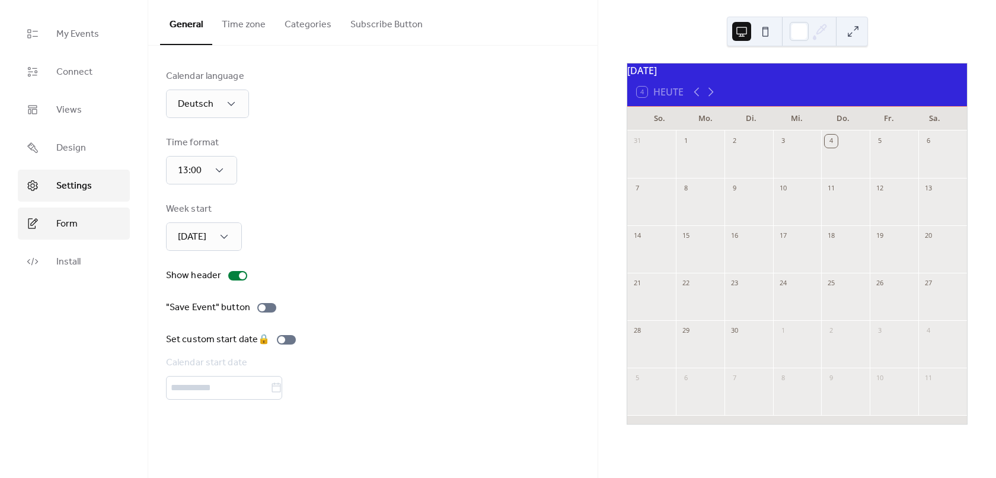
click at [77, 224] on link "Form" at bounding box center [74, 224] width 112 height 32
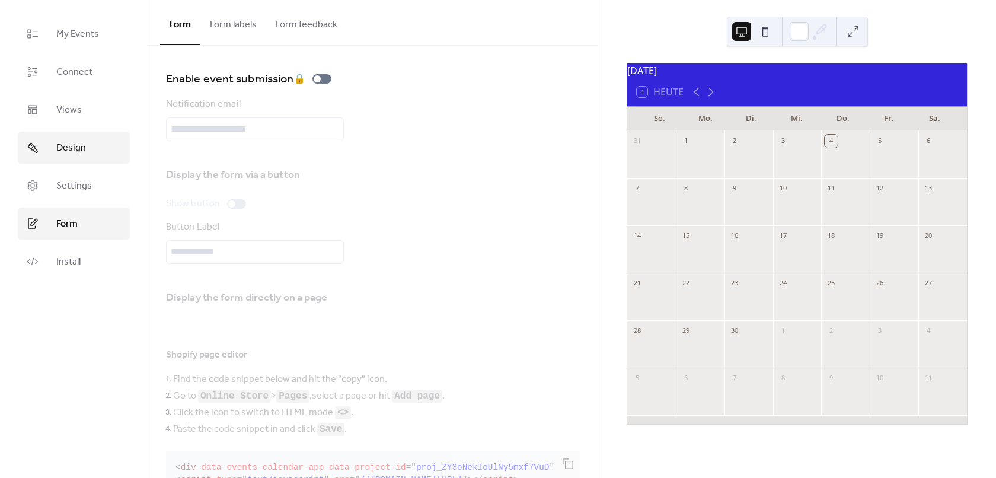
click at [77, 161] on link "Design" at bounding box center [74, 148] width 112 height 32
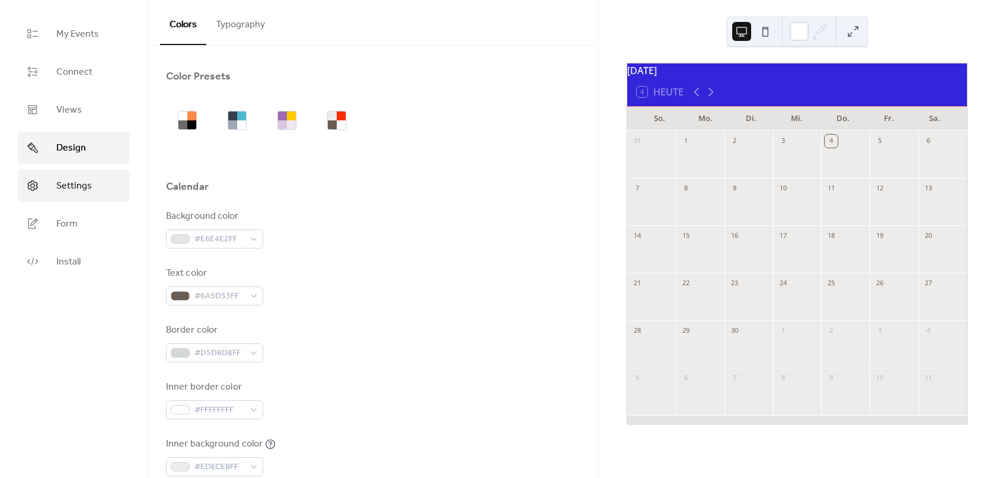
click at [86, 189] on span "Settings" at bounding box center [74, 186] width 36 height 14
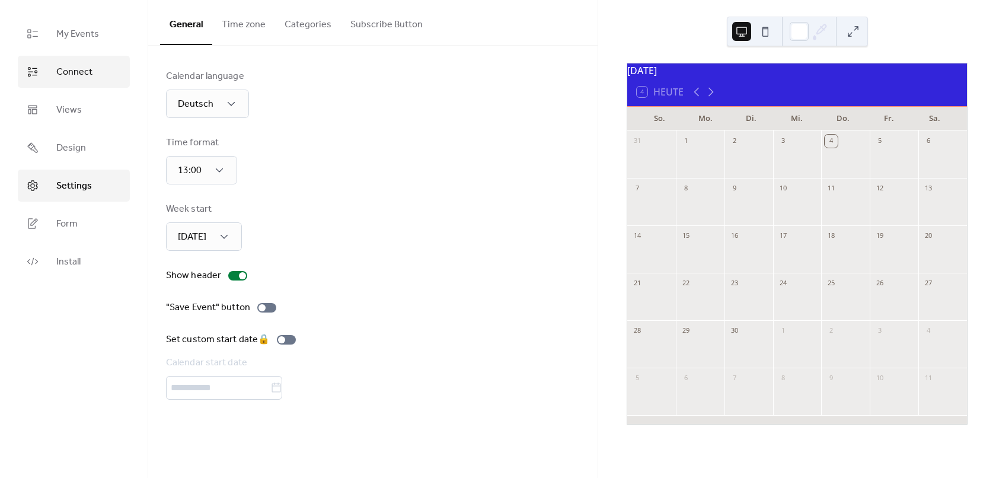
click at [88, 65] on span "Connect" at bounding box center [74, 72] width 36 height 14
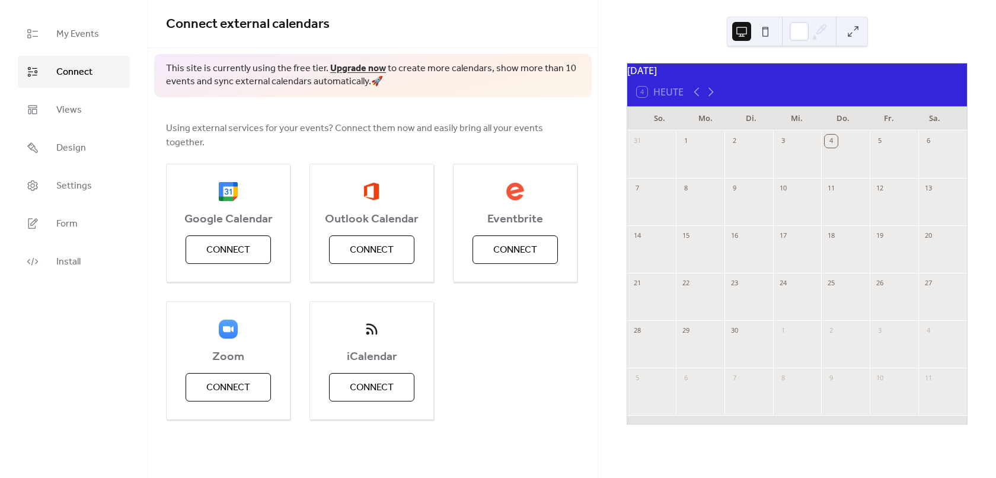
click at [87, 168] on ul "My Events Connect Views Design Settings Form Install" at bounding box center [74, 148] width 112 height 260
click at [87, 179] on span "Settings" at bounding box center [74, 186] width 36 height 14
